Goal: Information Seeking & Learning: Learn about a topic

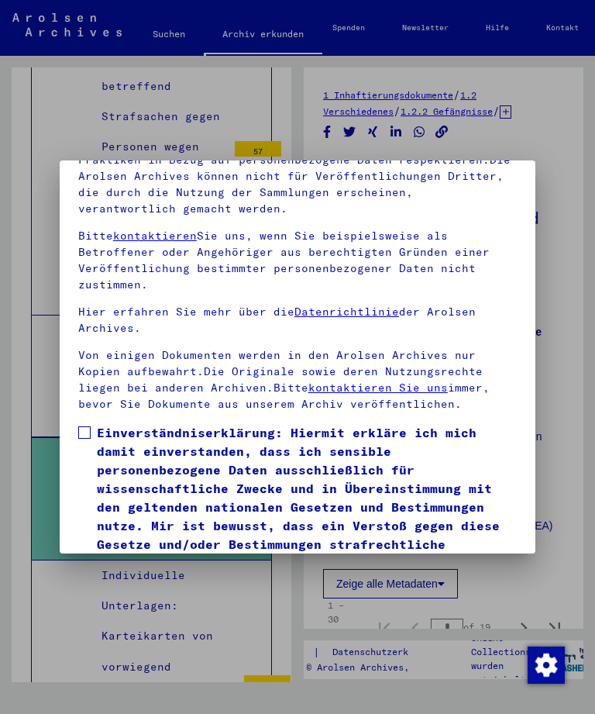
scroll to position [154, 0]
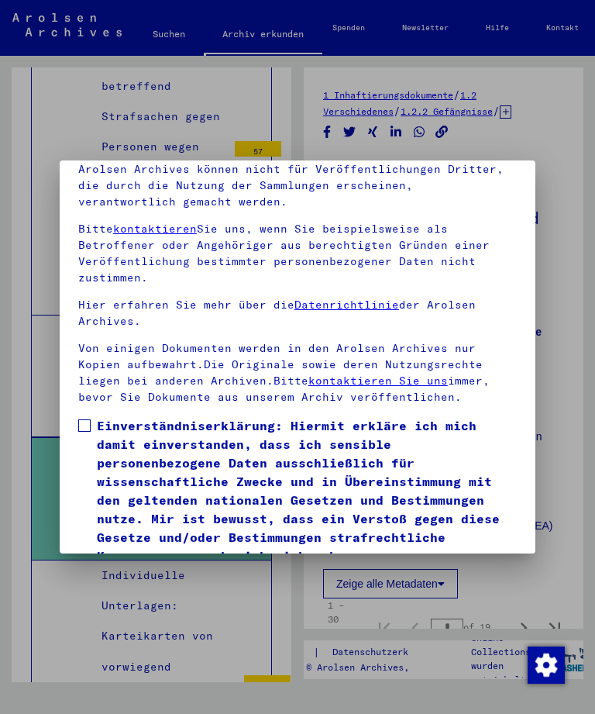
click at [82, 419] on span at bounding box center [84, 425] width 12 height 12
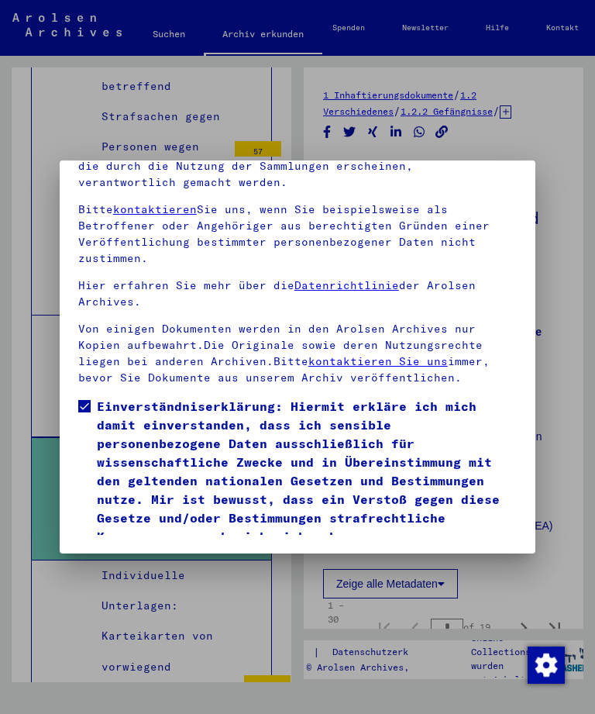
scroll to position [205, 0]
click at [112, 554] on button "Ich stimme zu" at bounding box center [136, 568] width 117 height 29
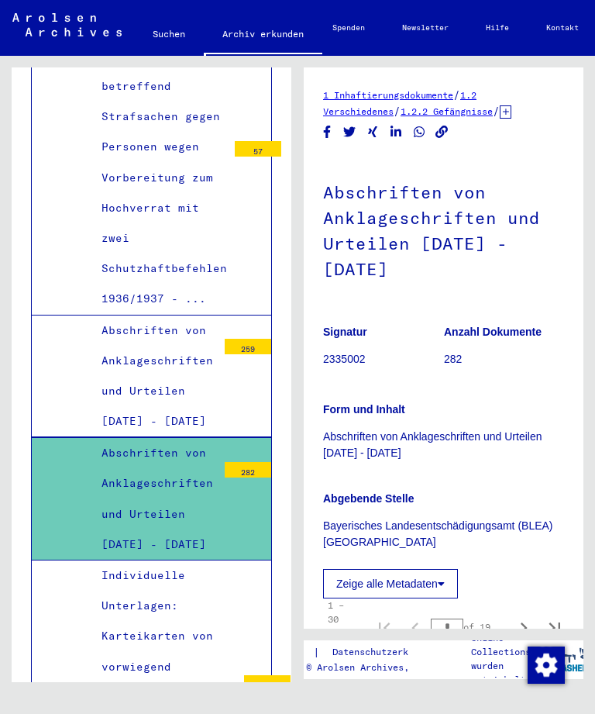
click at [122, 560] on div "Individuelle Unterlagen: Karteikarten von vorwiegend ukrainischen Strafgefangen…" at bounding box center [163, 712] width 147 height 304
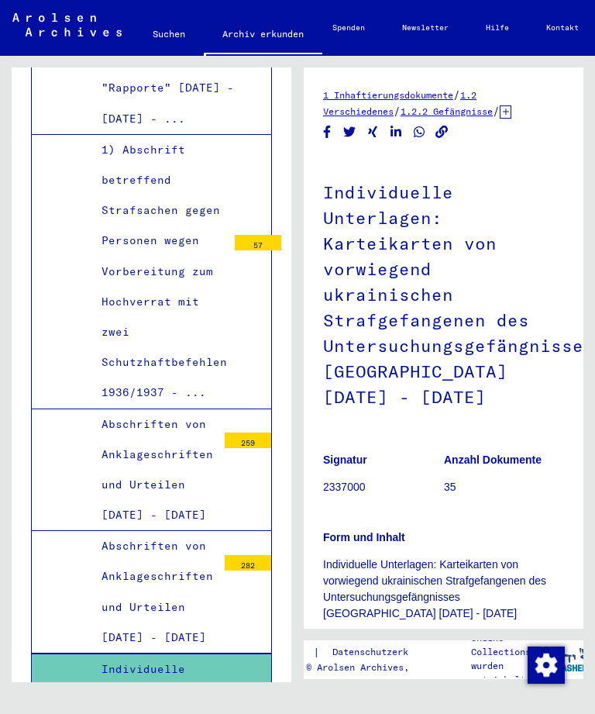
scroll to position [2130, 0]
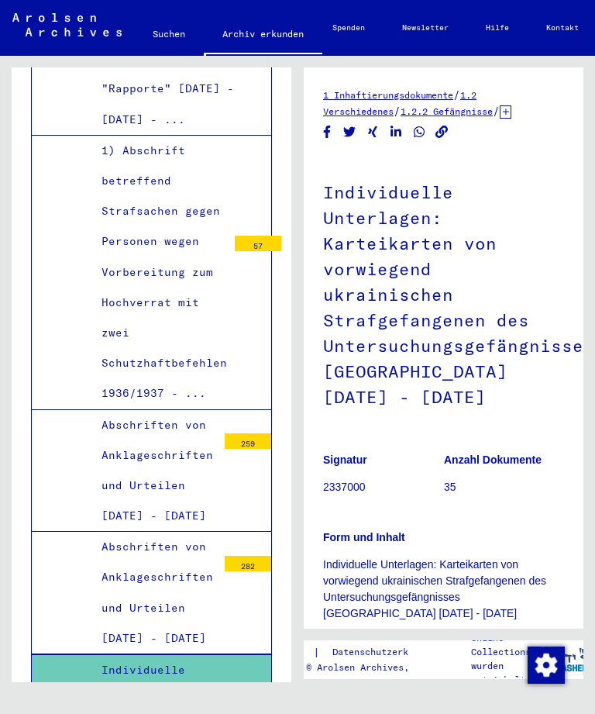
click at [142, 410] on div "Abschriften von Anklageschriften und Urteilen [DATE] - [DATE]" at bounding box center [153, 471] width 127 height 122
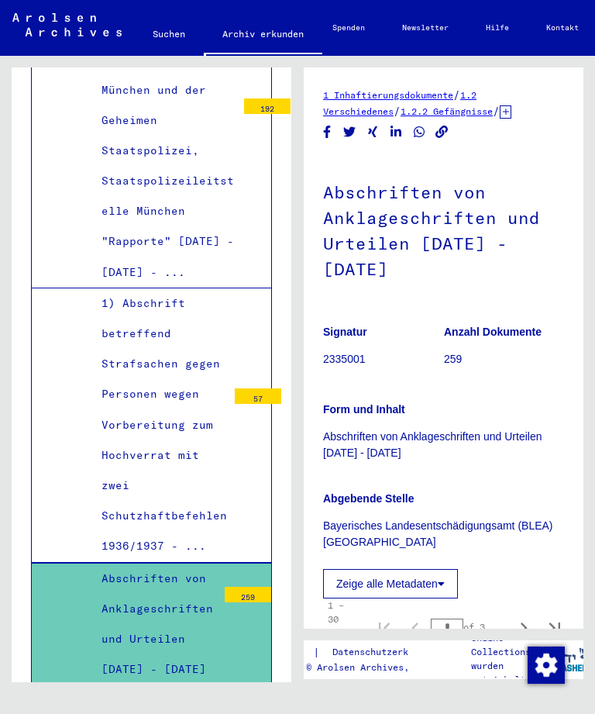
scroll to position [1973, 0]
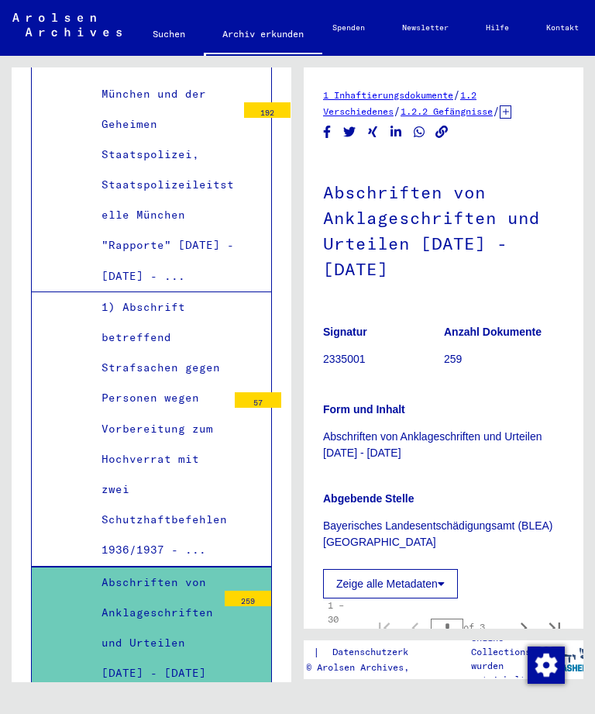
click at [149, 351] on div "1) Abschrift betreffend Strafsachen gegen Personen wegen Vorbereitung zum Hochv…" at bounding box center [158, 429] width 137 height 274
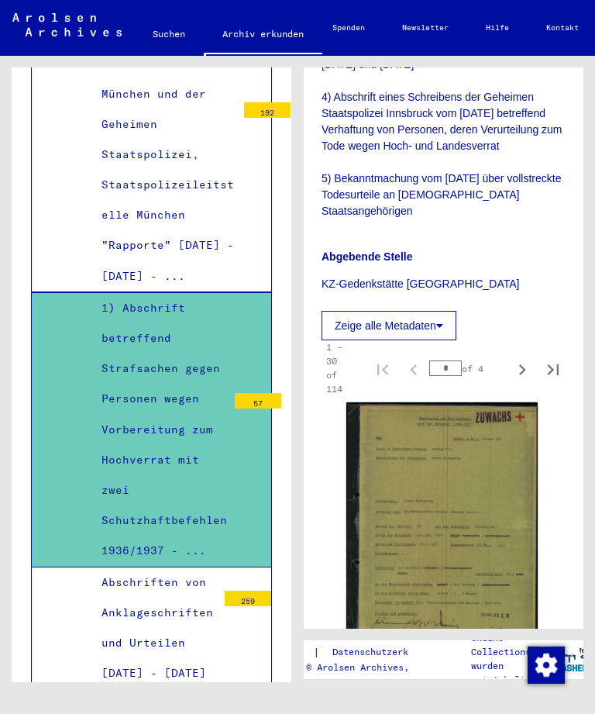
scroll to position [613, 2]
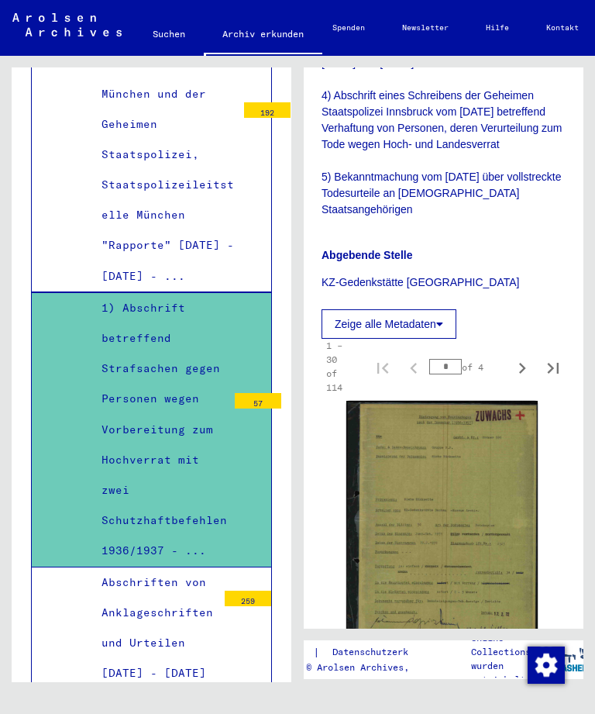
click at [481, 488] on img at bounding box center [442, 529] width 191 height 257
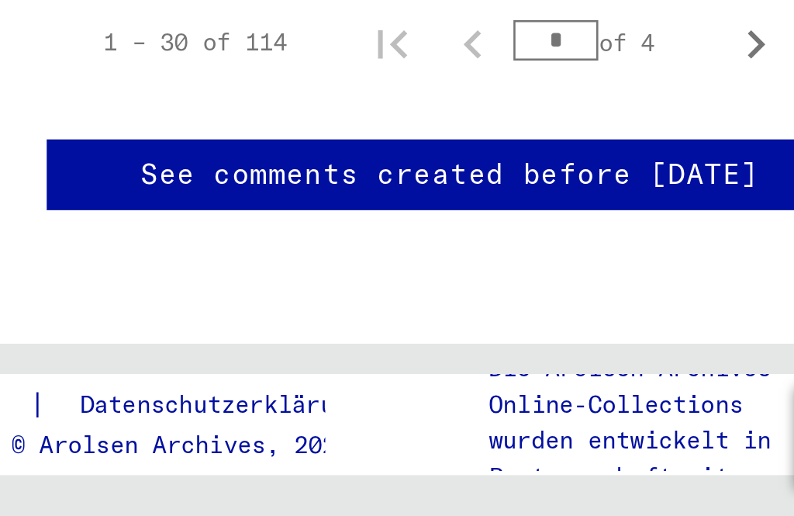
scroll to position [1649, 0]
